Goal: Task Accomplishment & Management: Use online tool/utility

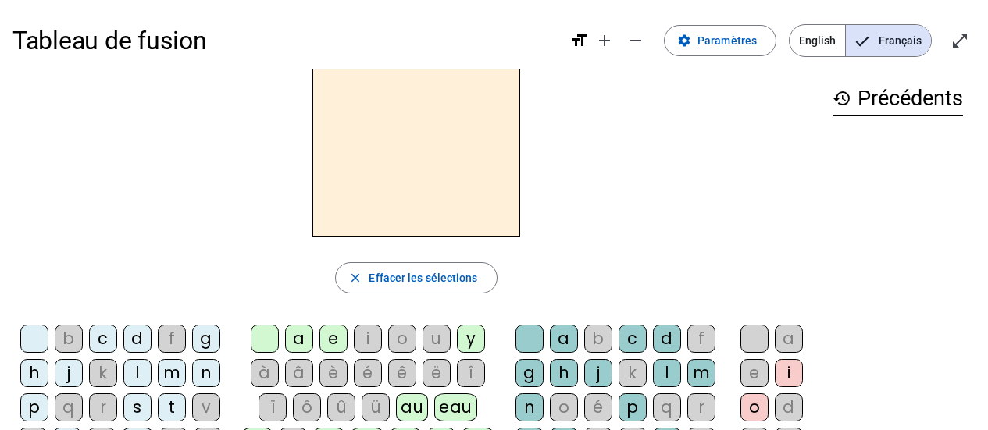
click at [129, 341] on div "d" at bounding box center [137, 339] width 28 height 28
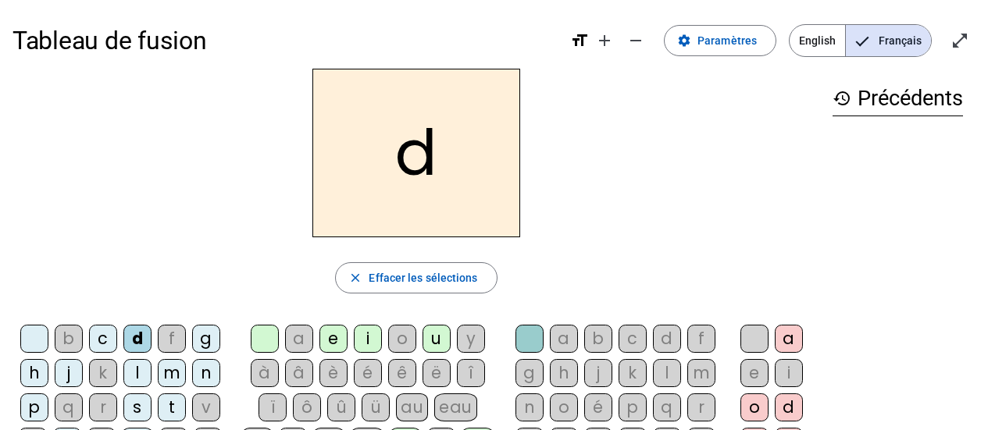
scroll to position [78, 0]
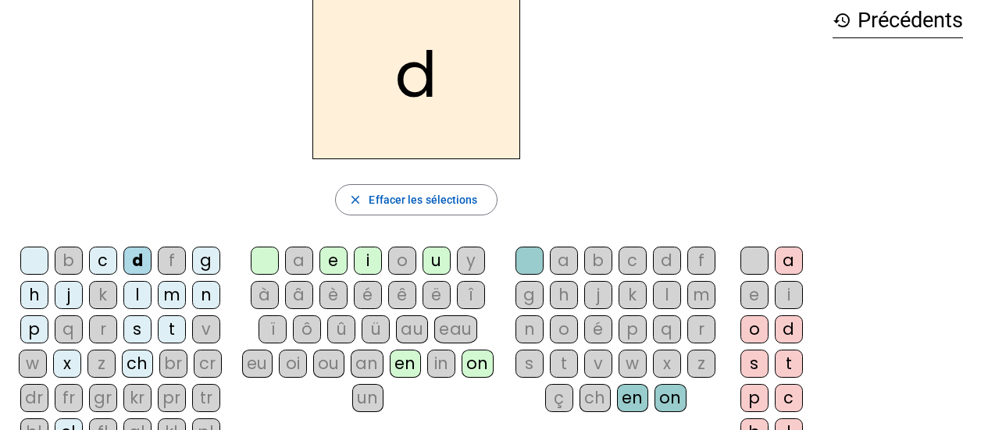
click at [462, 364] on div "on" at bounding box center [478, 364] width 32 height 28
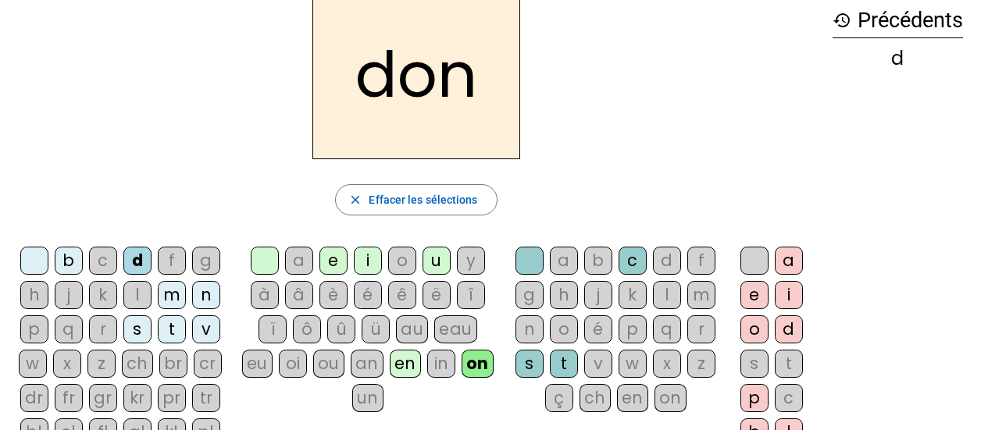
click at [313, 365] on div "ou" at bounding box center [328, 364] width 31 height 28
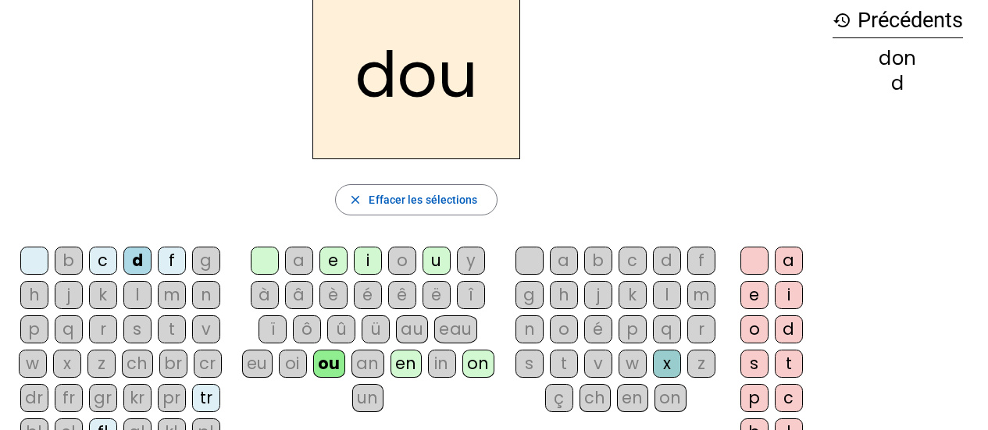
click at [396, 330] on div "au" at bounding box center [412, 330] width 32 height 28
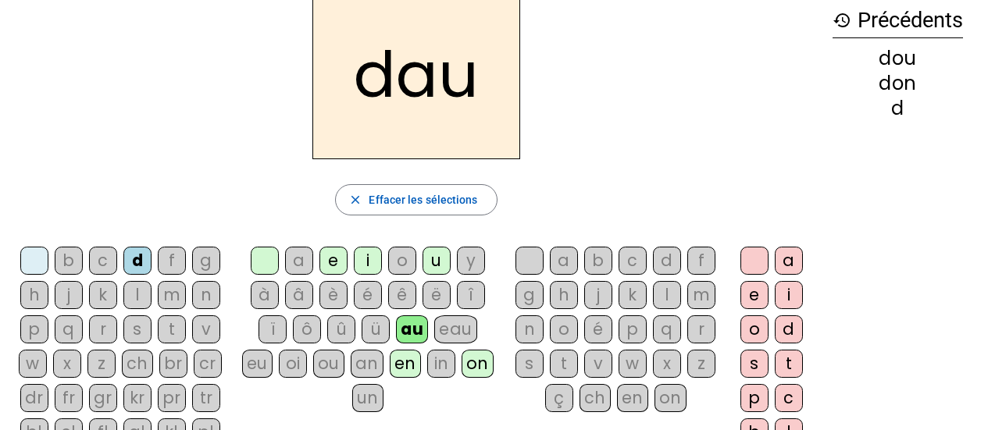
click at [448, 363] on div "in" at bounding box center [441, 364] width 28 height 28
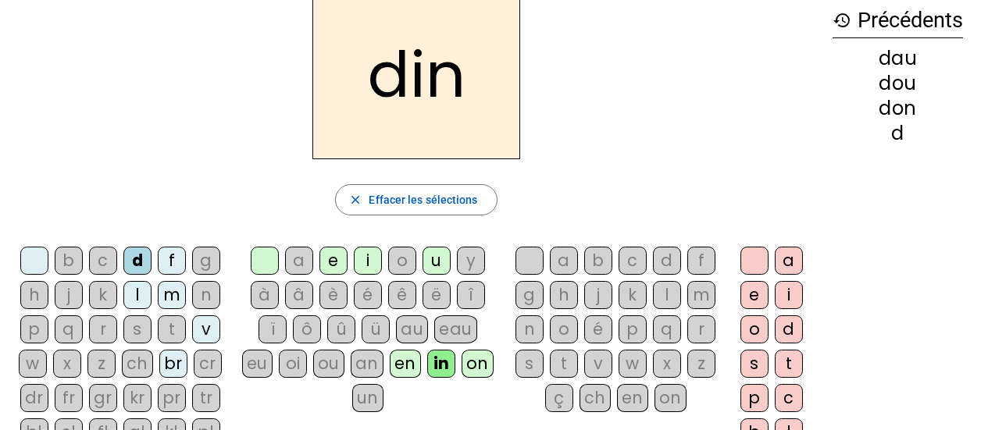
click at [667, 256] on div "d" at bounding box center [667, 261] width 28 height 28
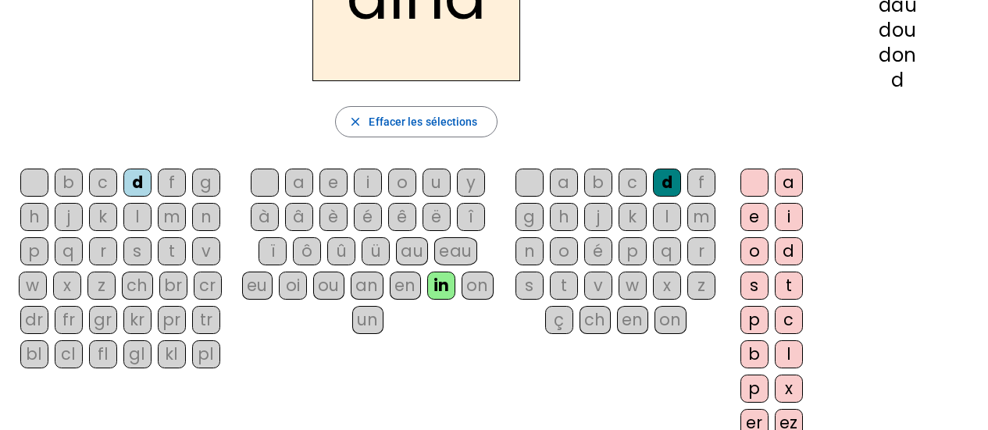
scroll to position [234, 0]
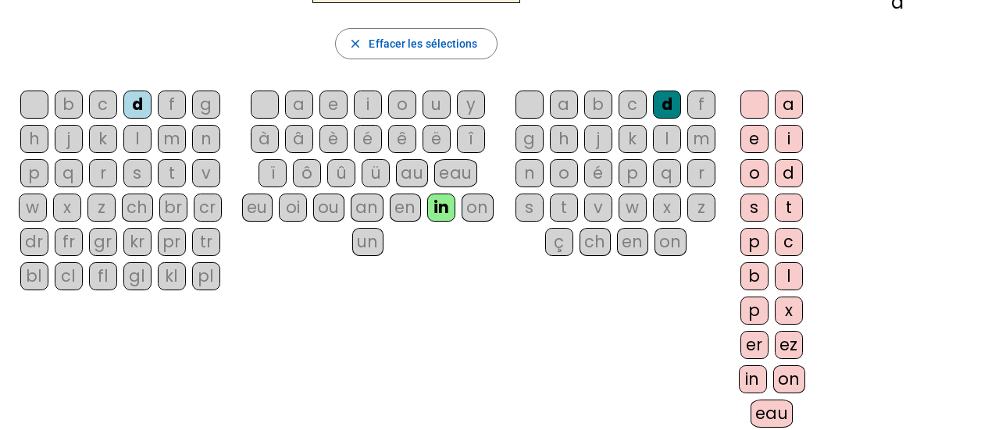
click at [787, 383] on div "on" at bounding box center [789, 380] width 32 height 28
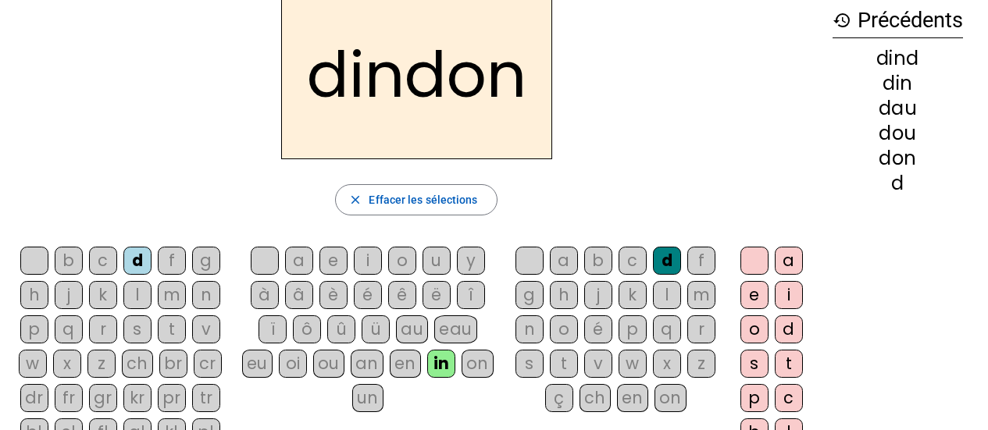
scroll to position [156, 0]
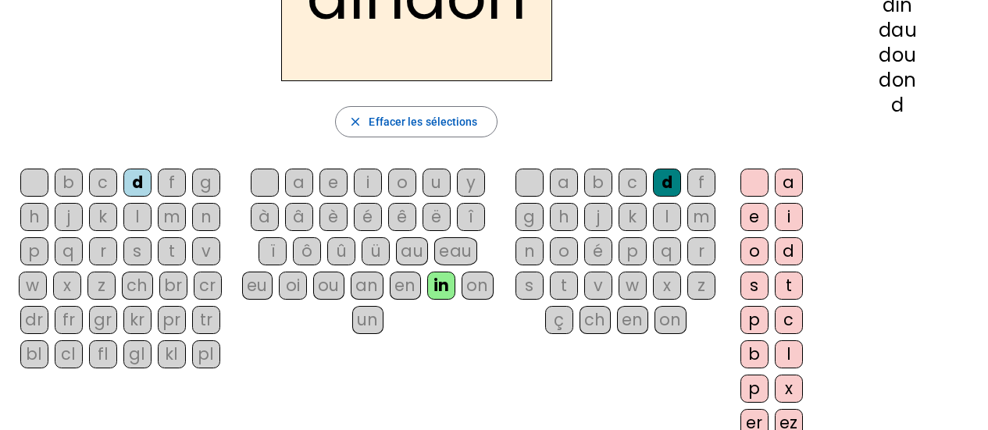
click at [216, 245] on div "v" at bounding box center [206, 251] width 28 height 28
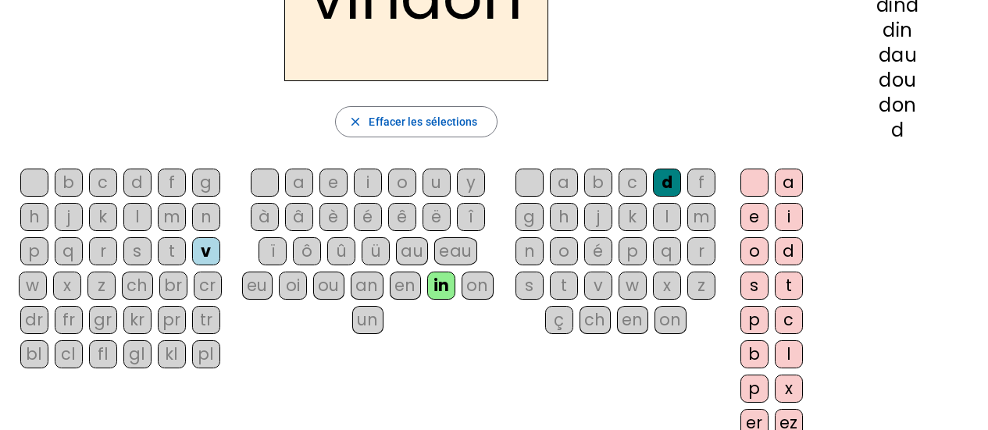
scroll to position [0, 0]
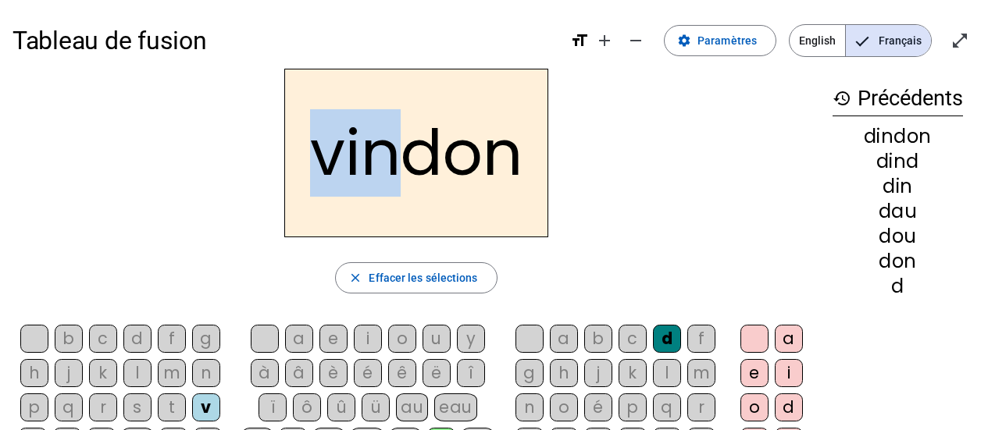
drag, startPoint x: 315, startPoint y: 162, endPoint x: 395, endPoint y: 153, distance: 80.9
click at [395, 153] on h2 "vindon" at bounding box center [416, 153] width 264 height 169
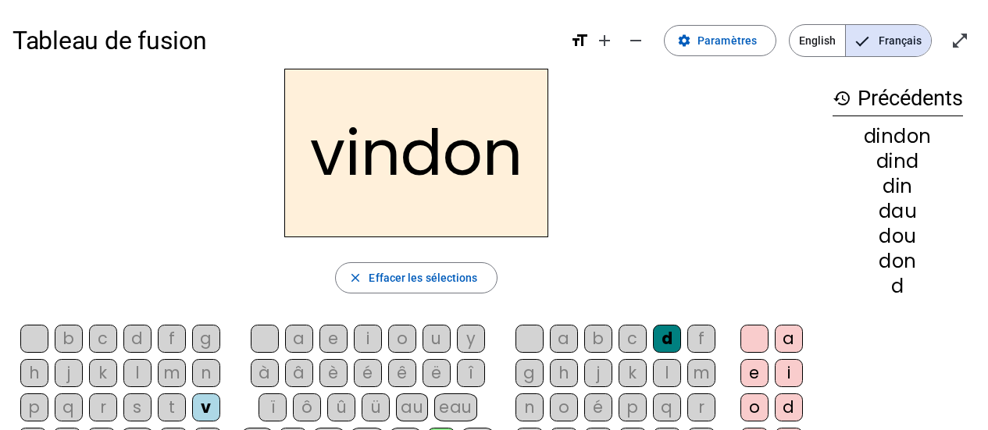
drag, startPoint x: 192, startPoint y: 250, endPoint x: 112, endPoint y: 292, distance: 90.8
click at [191, 250] on div "vindon close [PERSON_NAME] les sélections b c d f g h j k l m n p q r s t v w x…" at bounding box center [416, 372] width 808 height 606
click at [71, 333] on div "b" at bounding box center [69, 339] width 28 height 28
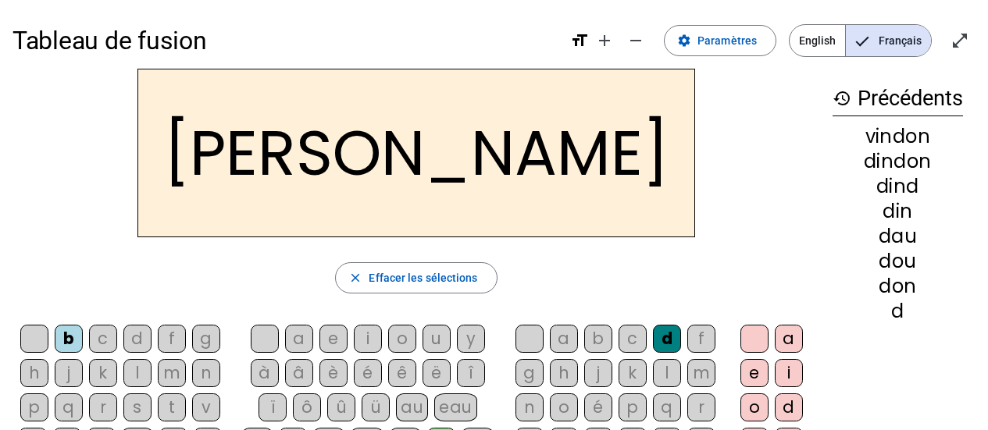
click at [339, 334] on div "e" at bounding box center [333, 339] width 28 height 28
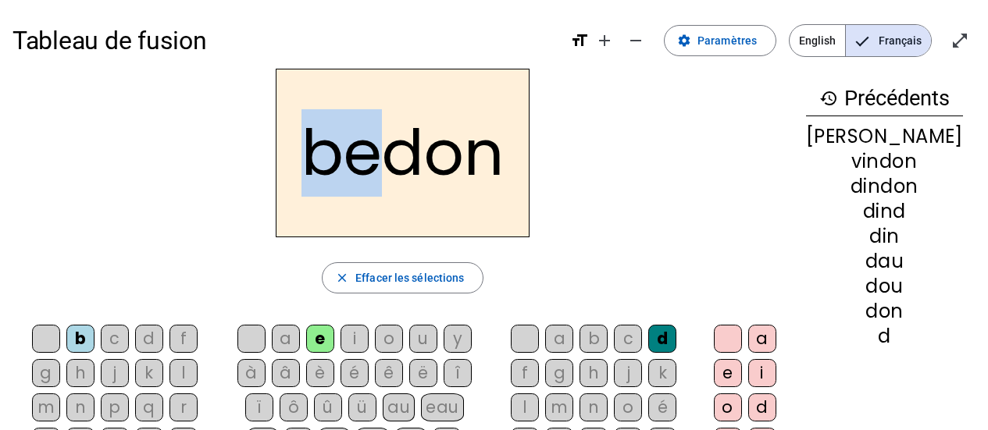
drag, startPoint x: 319, startPoint y: 144, endPoint x: 383, endPoint y: 150, distance: 64.3
click at [383, 150] on h2 "bedon" at bounding box center [403, 153] width 254 height 169
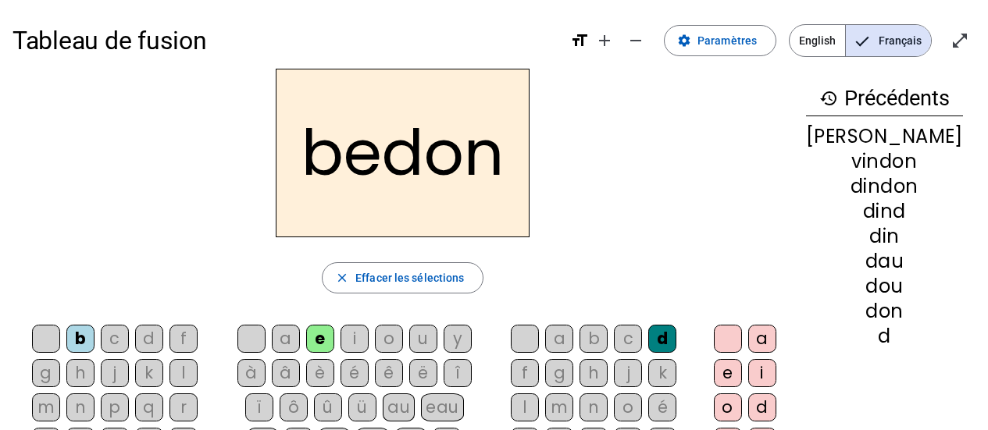
click at [507, 158] on h2 "bedon" at bounding box center [403, 153] width 254 height 169
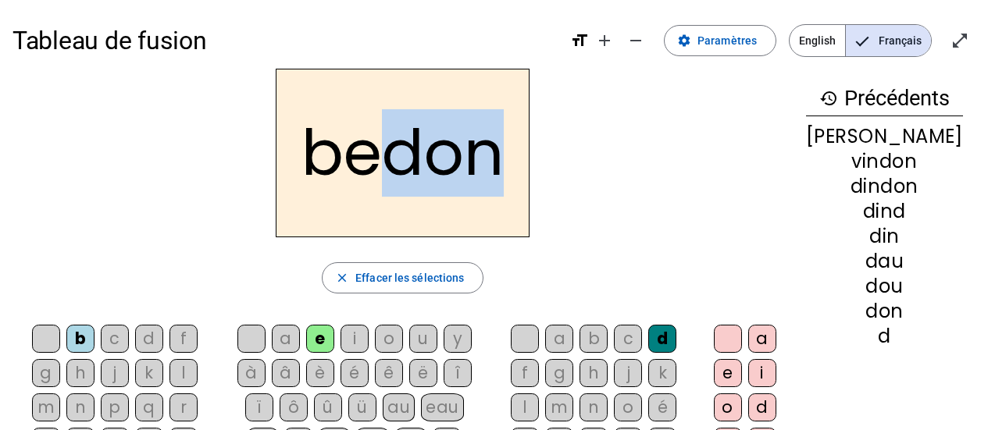
drag, startPoint x: 514, startPoint y: 155, endPoint x: 407, endPoint y: 152, distance: 107.0
click at [407, 152] on h2 "bedon" at bounding box center [403, 153] width 254 height 169
click at [401, 219] on h2 "bedon" at bounding box center [403, 153] width 254 height 169
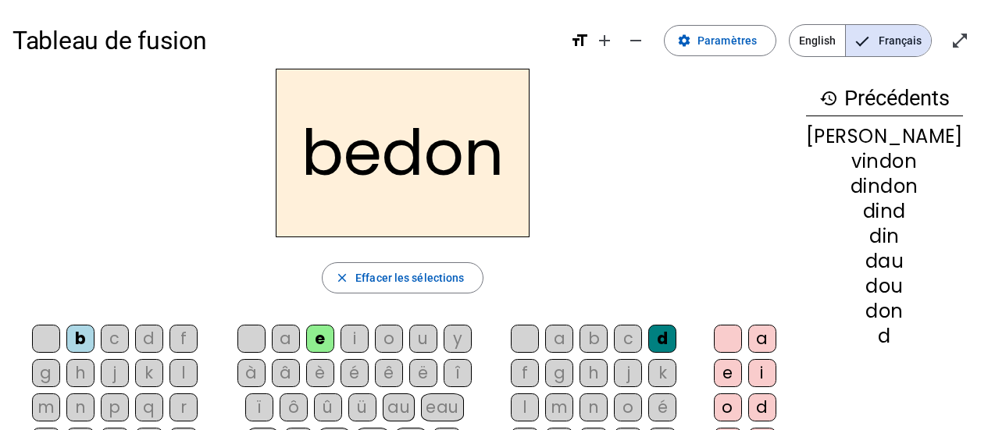
click at [300, 330] on div "a" at bounding box center [286, 339] width 28 height 28
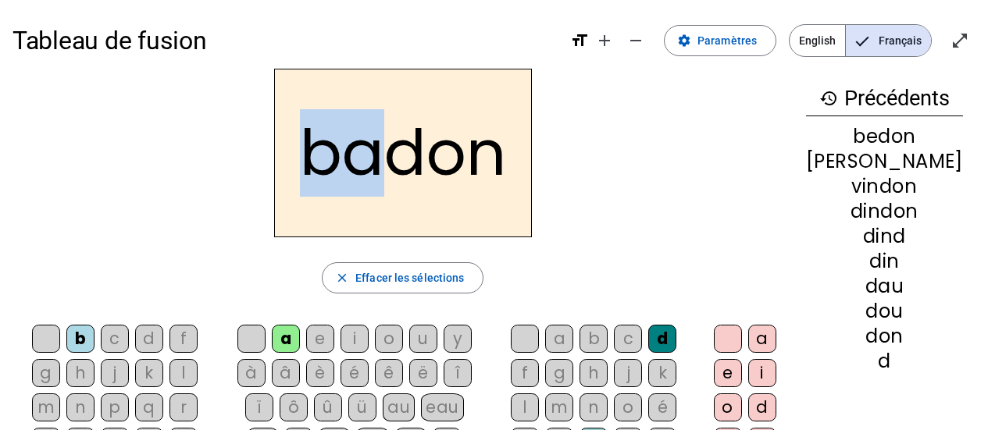
drag, startPoint x: 319, startPoint y: 152, endPoint x: 391, endPoint y: 160, distance: 72.4
click at [391, 160] on h2 "badon" at bounding box center [403, 153] width 258 height 169
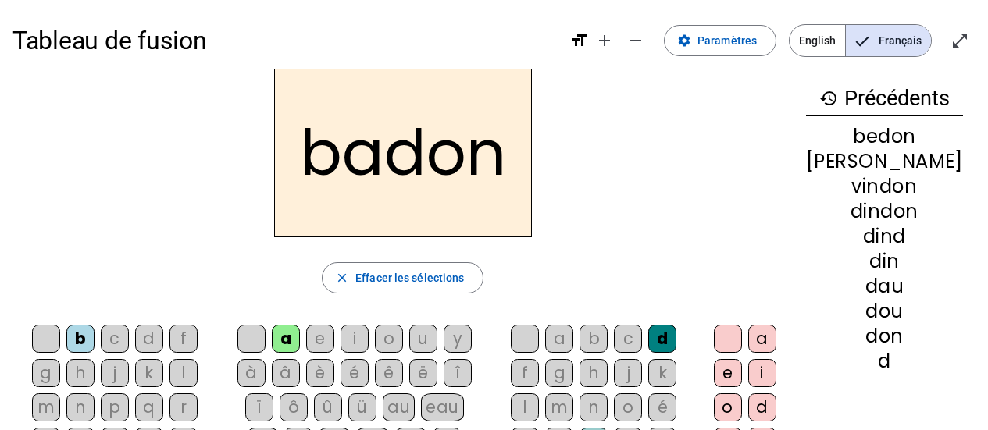
click at [362, 333] on div "i" at bounding box center [355, 339] width 28 height 28
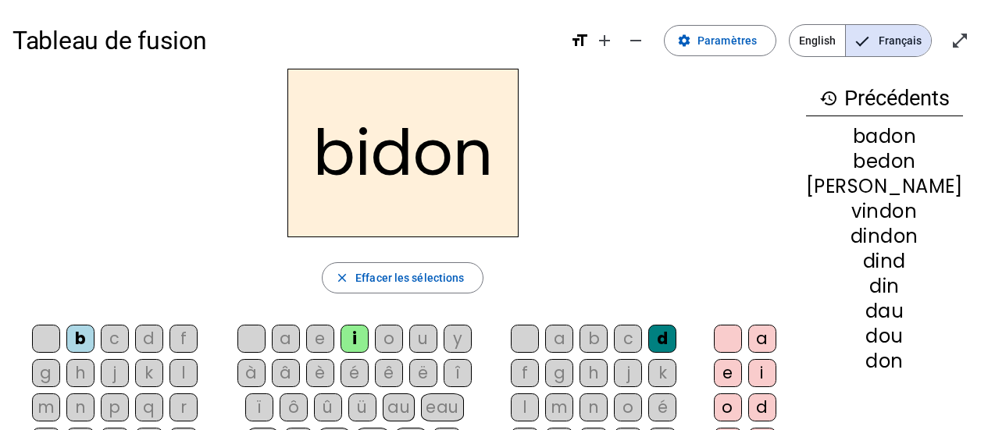
click at [437, 339] on div "u" at bounding box center [423, 339] width 28 height 28
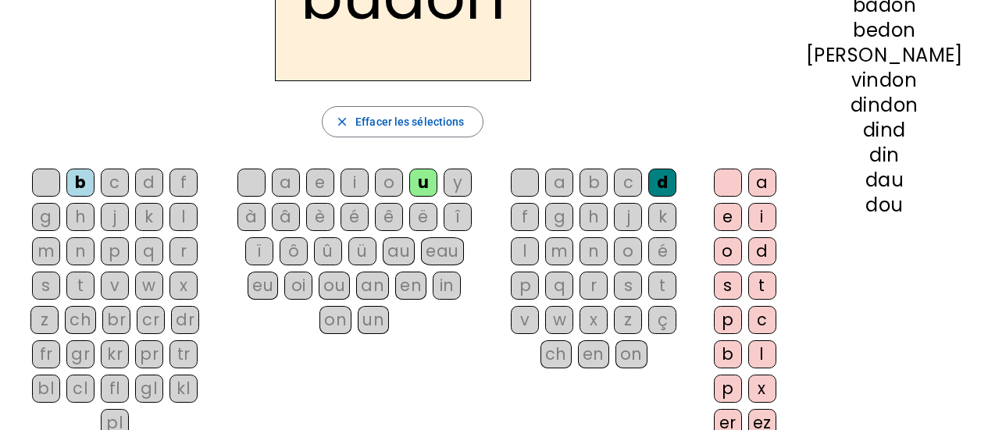
scroll to position [312, 0]
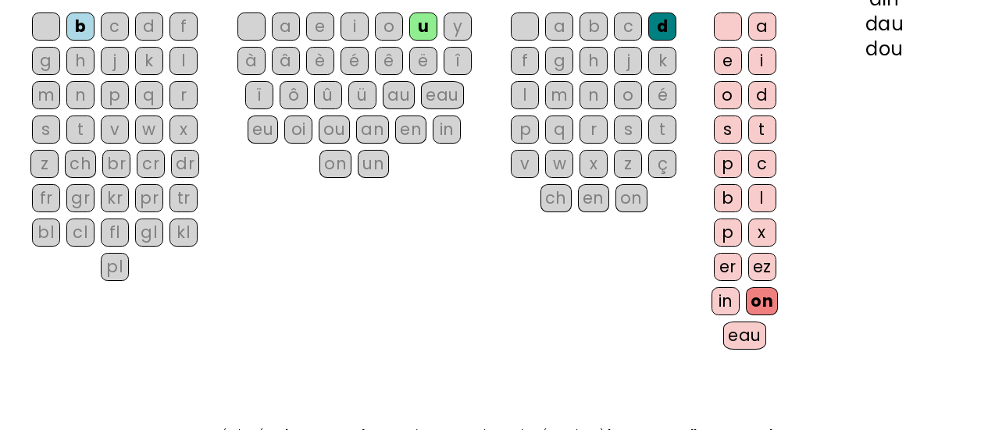
click at [759, 331] on div "eau" at bounding box center [744, 336] width 43 height 28
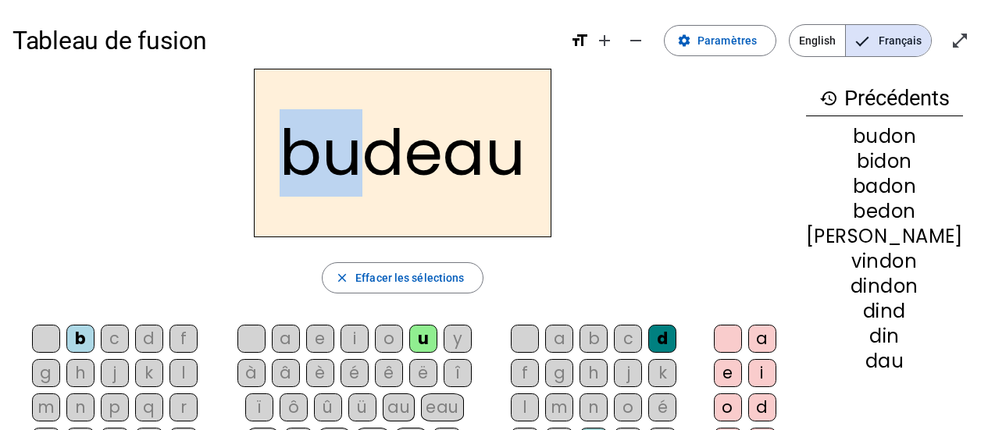
drag, startPoint x: 301, startPoint y: 155, endPoint x: 371, endPoint y: 157, distance: 70.3
click at [371, 157] on h2 "budeau" at bounding box center [403, 153] width 298 height 169
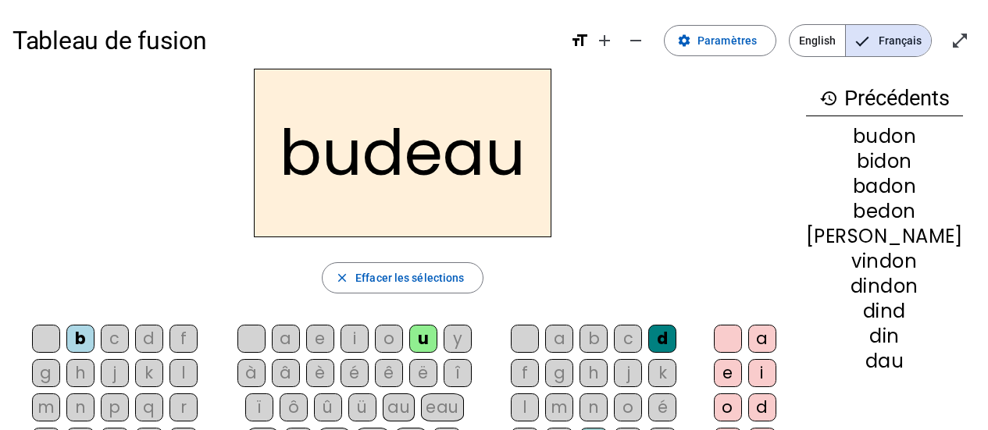
click at [402, 162] on h2 "budeau" at bounding box center [403, 153] width 298 height 169
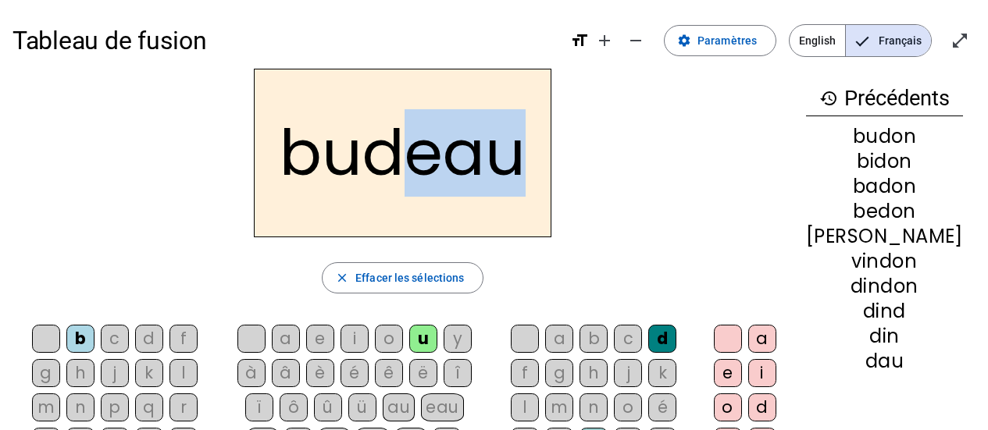
drag, startPoint x: 433, startPoint y: 157, endPoint x: 548, endPoint y: 156, distance: 115.6
click at [548, 156] on h2 "budeau" at bounding box center [403, 153] width 298 height 169
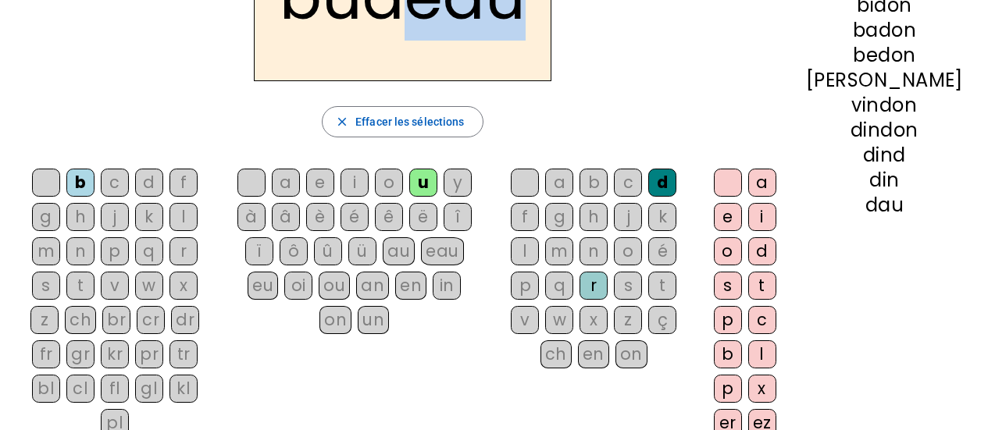
scroll to position [234, 0]
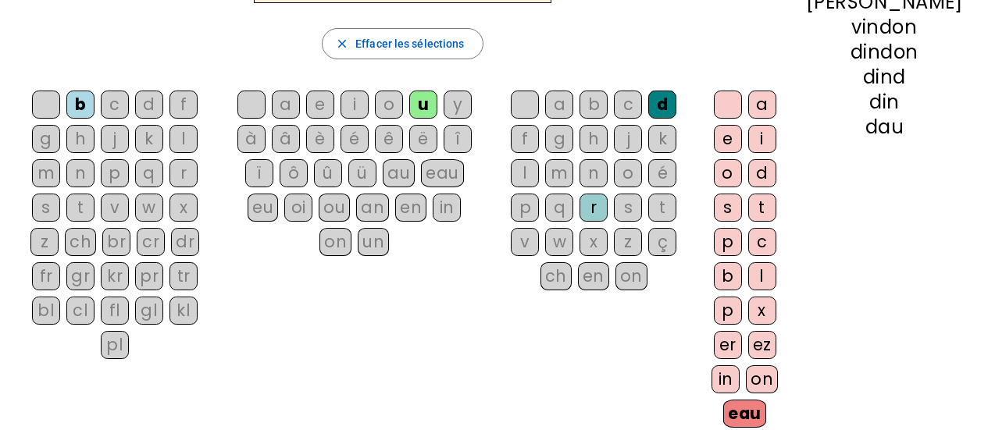
click at [740, 376] on div "in" at bounding box center [726, 380] width 28 height 28
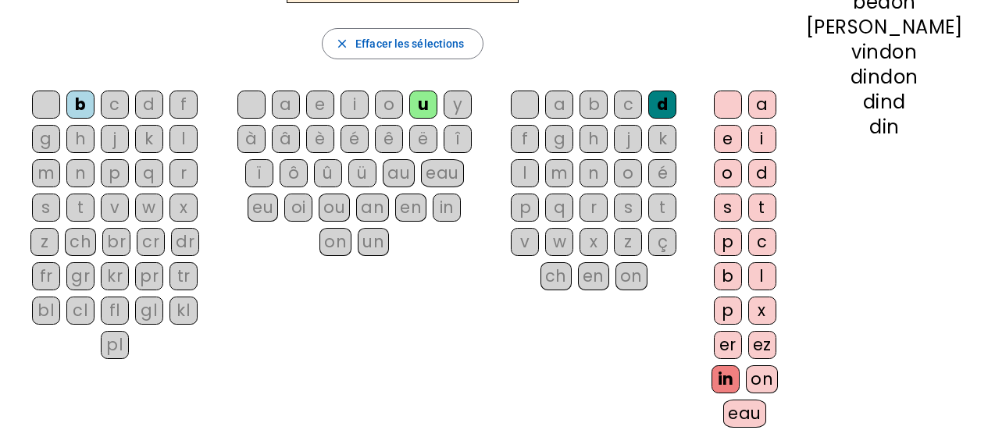
scroll to position [0, 0]
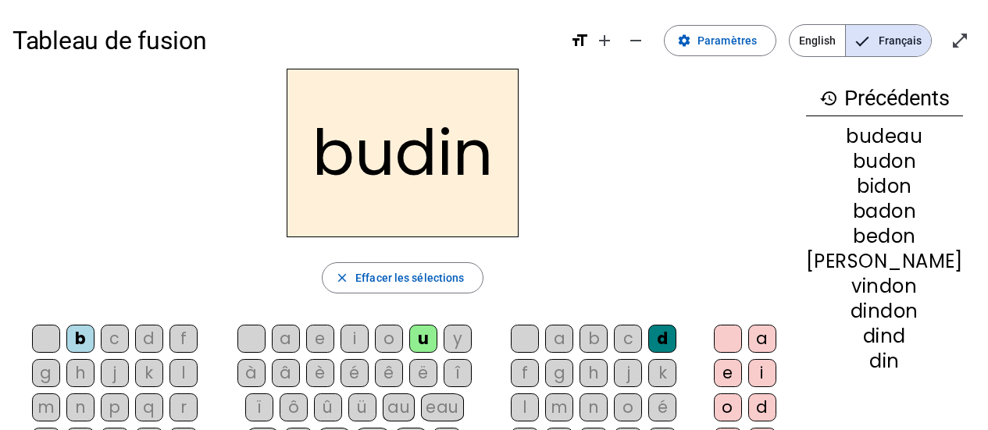
click at [169, 335] on div "f" at bounding box center [183, 339] width 28 height 28
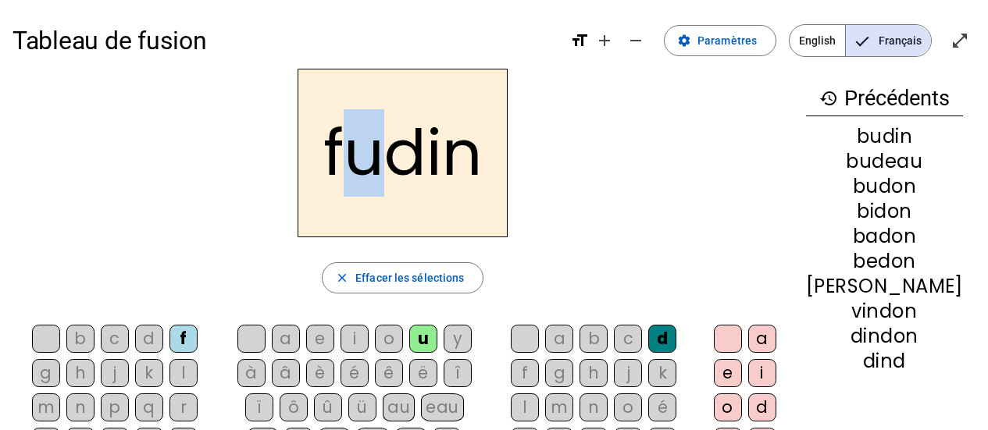
drag, startPoint x: 347, startPoint y: 148, endPoint x: 397, endPoint y: 162, distance: 51.9
click at [397, 162] on h2 "fudin" at bounding box center [403, 153] width 210 height 169
click at [469, 180] on h2 "fudin" at bounding box center [403, 153] width 210 height 169
click at [387, 403] on div "au" at bounding box center [399, 408] width 32 height 28
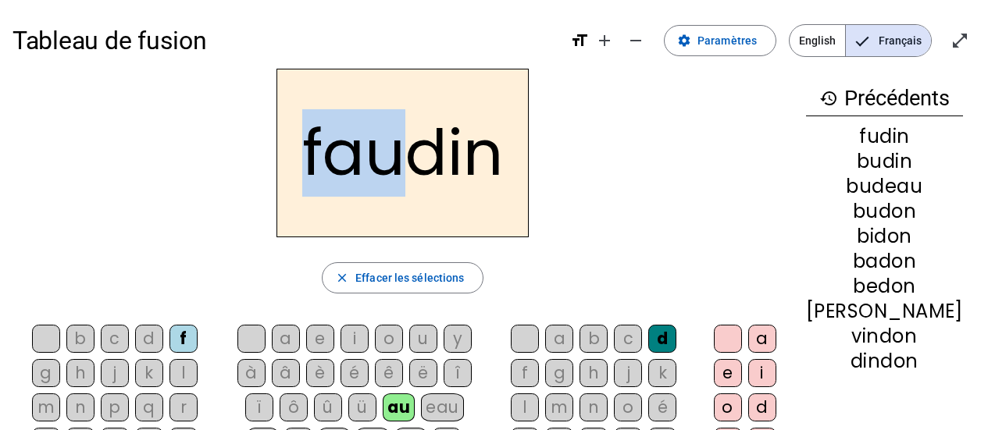
drag, startPoint x: 322, startPoint y: 150, endPoint x: 412, endPoint y: 159, distance: 90.2
click at [412, 159] on h2 "faudin" at bounding box center [402, 153] width 252 height 169
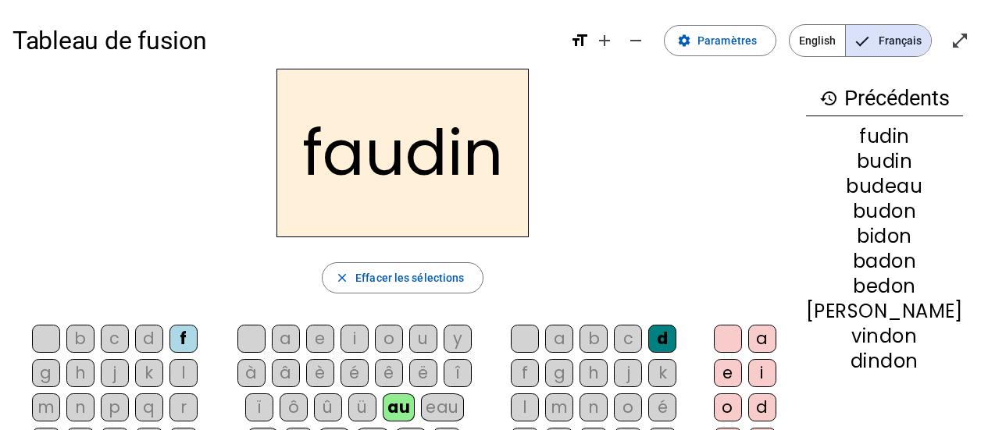
click at [529, 166] on h2 "faudin" at bounding box center [402, 153] width 252 height 169
click at [776, 334] on div "a" at bounding box center [762, 339] width 28 height 28
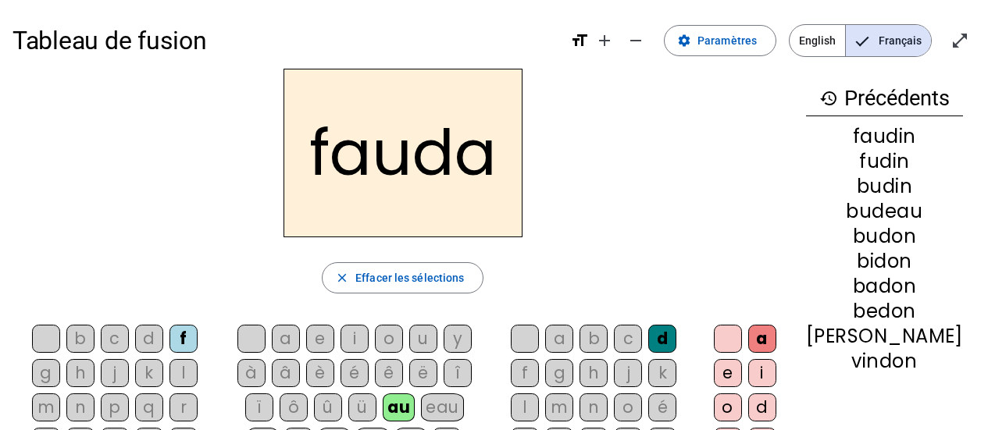
scroll to position [78, 0]
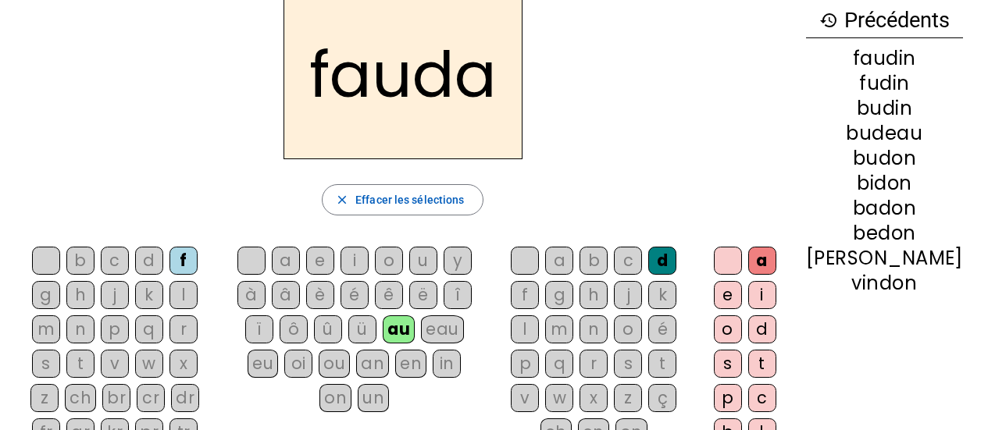
click at [363, 294] on div "é" at bounding box center [355, 295] width 28 height 28
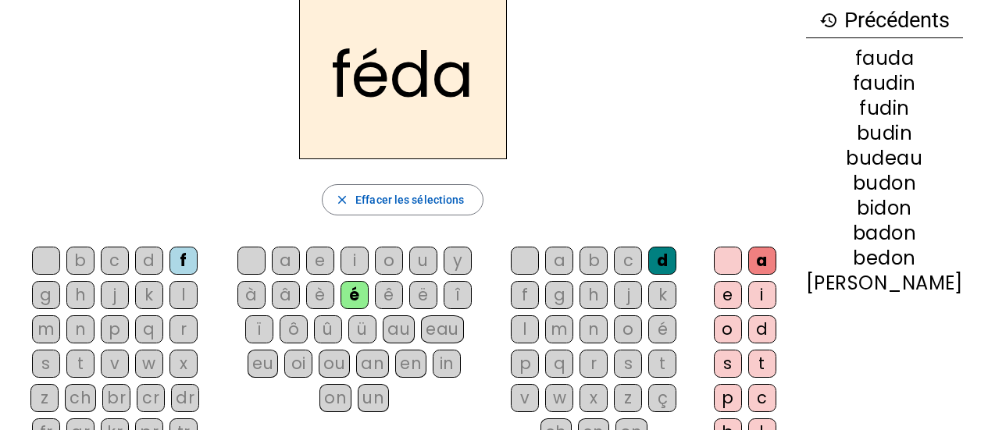
scroll to position [0, 0]
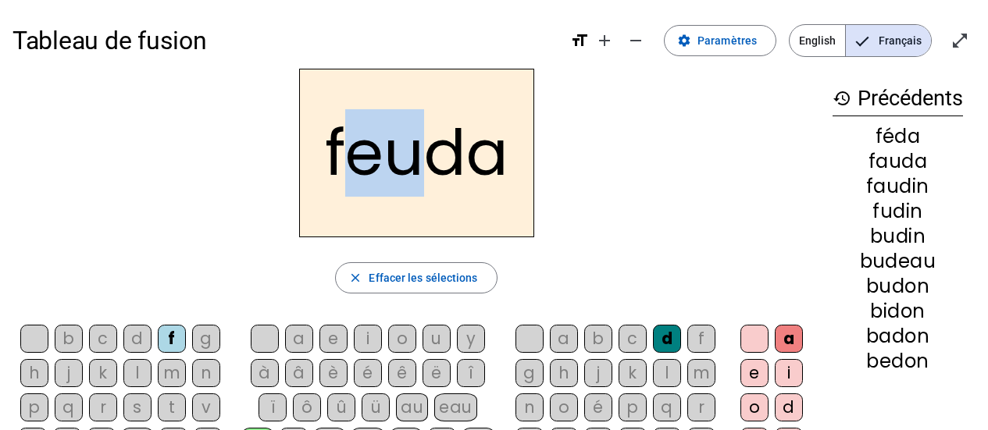
drag, startPoint x: 355, startPoint y: 156, endPoint x: 419, endPoint y: 158, distance: 64.1
click at [419, 158] on h2 "feuda" at bounding box center [416, 153] width 235 height 169
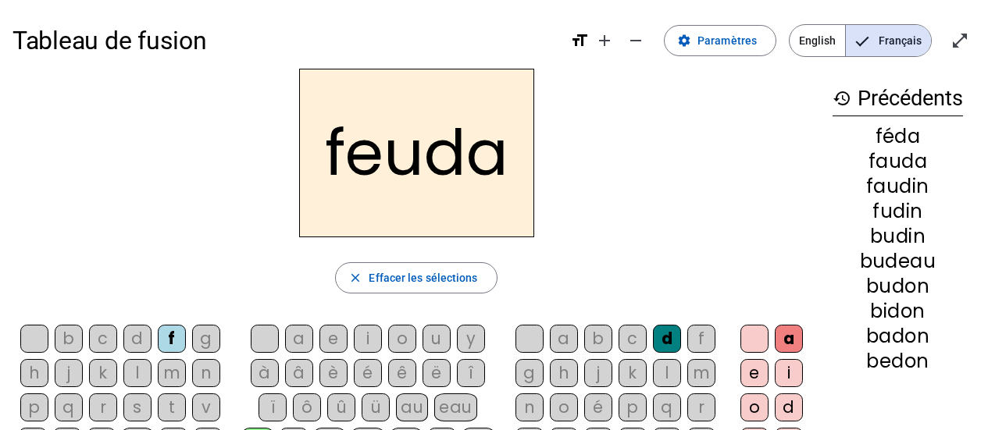
click at [210, 369] on div "n" at bounding box center [206, 373] width 28 height 28
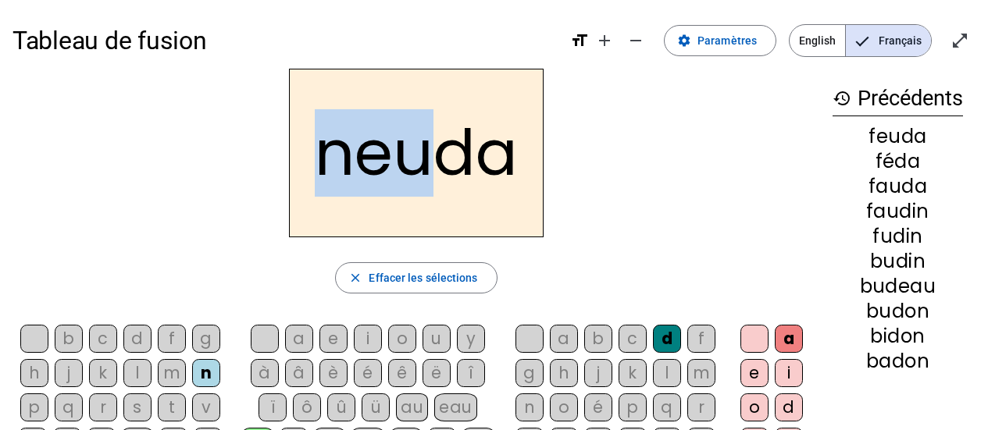
drag, startPoint x: 322, startPoint y: 156, endPoint x: 436, endPoint y: 156, distance: 114.0
click at [436, 156] on h2 "neuda" at bounding box center [416, 153] width 255 height 169
click at [433, 199] on h2 "neuda" at bounding box center [416, 153] width 255 height 169
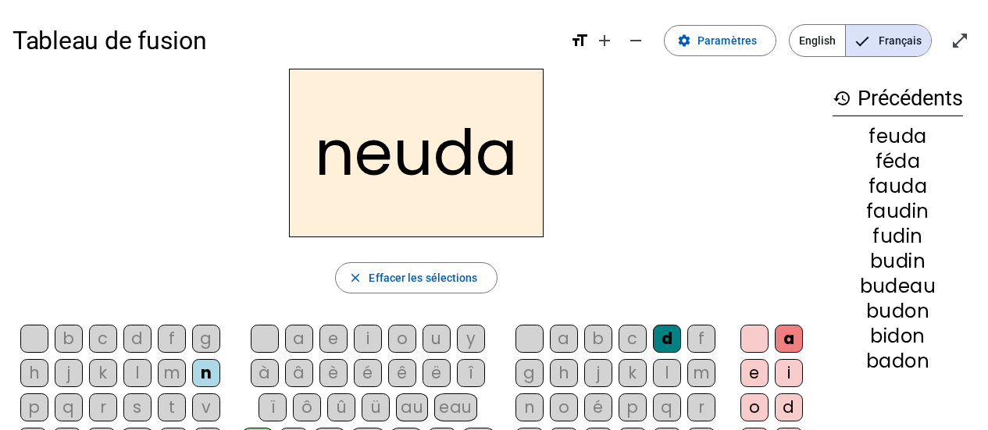
click at [557, 272] on div "close Effacer les sélections" at bounding box center [416, 277] width 808 height 31
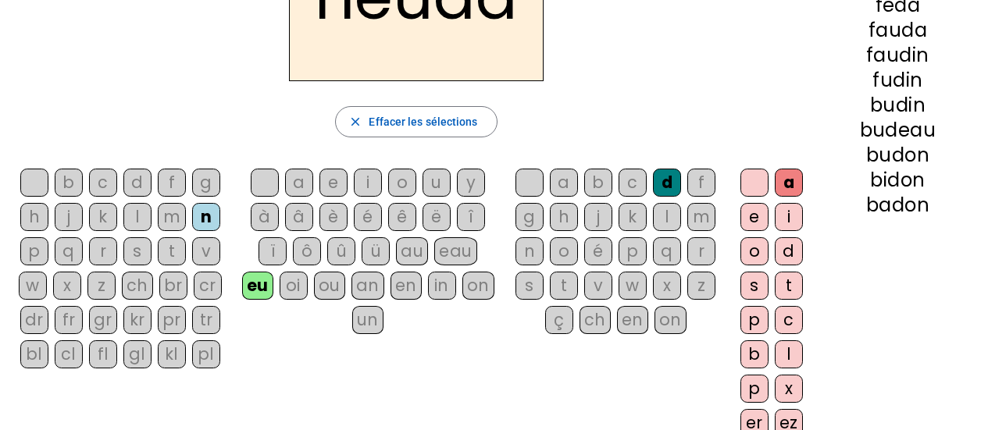
scroll to position [78, 0]
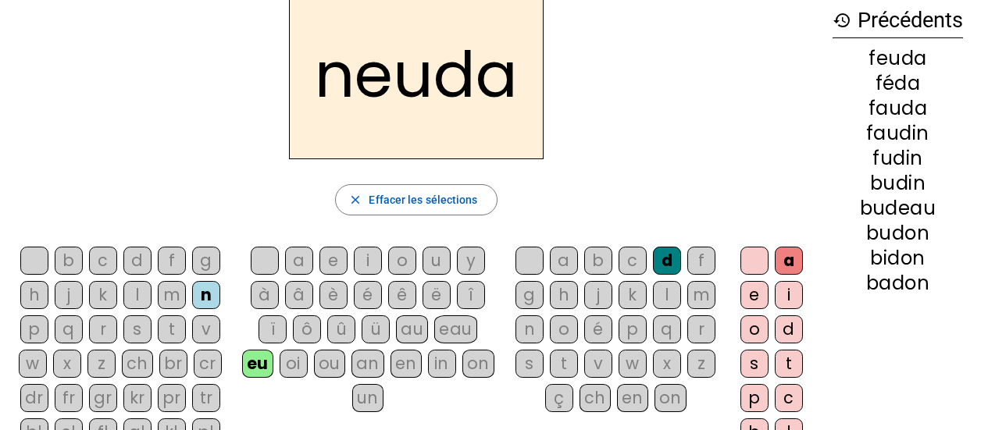
click at [480, 366] on div "on" at bounding box center [478, 364] width 32 height 28
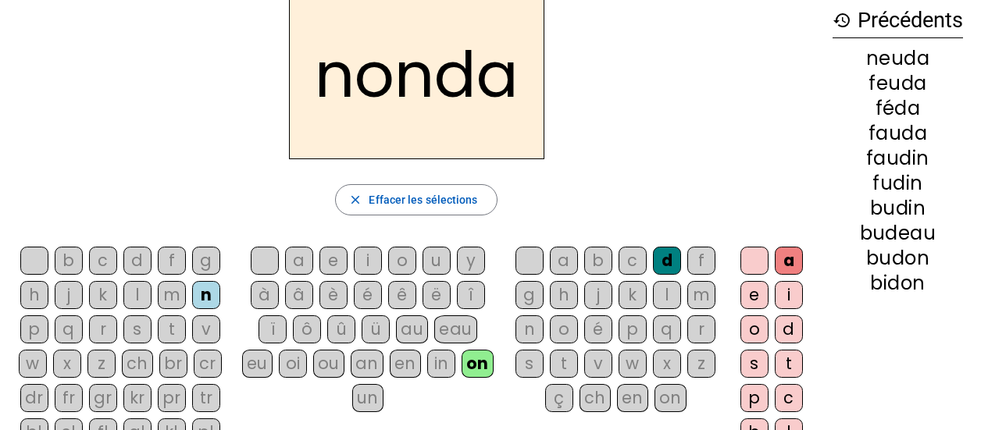
scroll to position [0, 0]
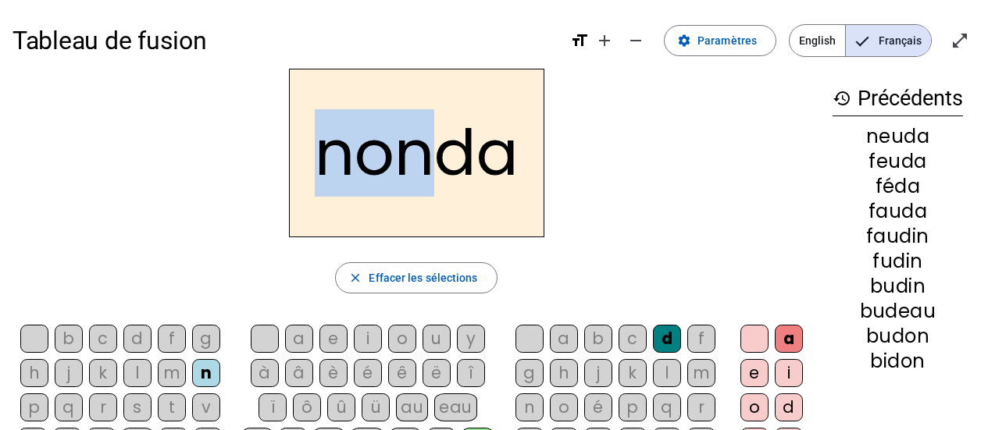
drag, startPoint x: 321, startPoint y: 156, endPoint x: 436, endPoint y: 161, distance: 114.9
click at [436, 161] on h2 "nonda" at bounding box center [416, 153] width 255 height 169
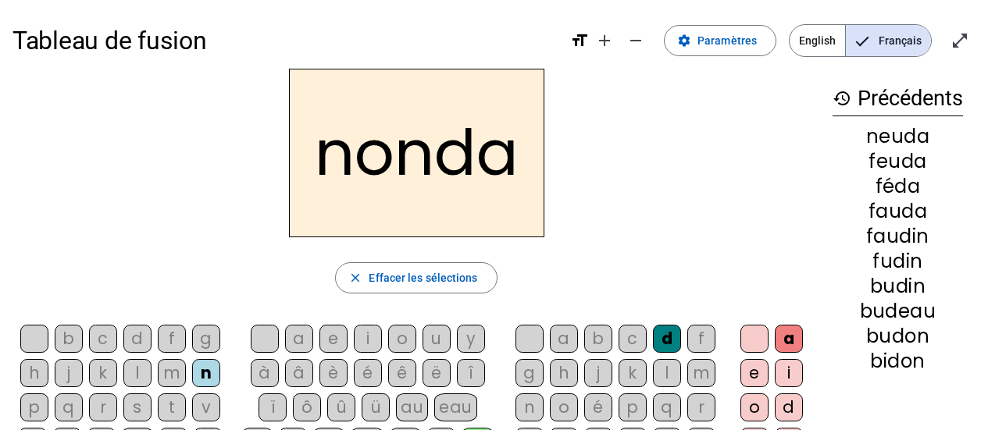
click at [532, 157] on h2 "nonda" at bounding box center [416, 153] width 255 height 169
